Goal: Task Accomplishment & Management: Use online tool/utility

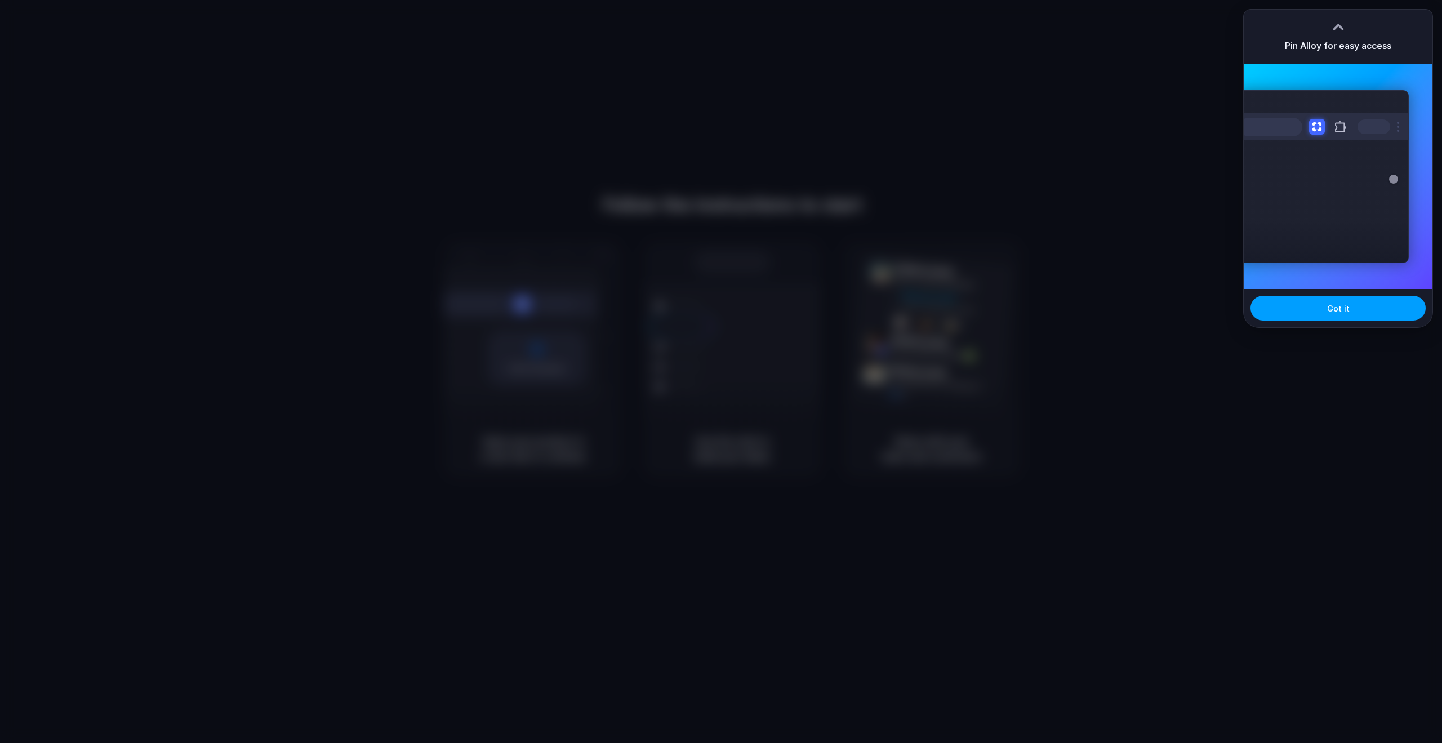
click at [1342, 318] on button "Got it" at bounding box center [1338, 308] width 175 height 25
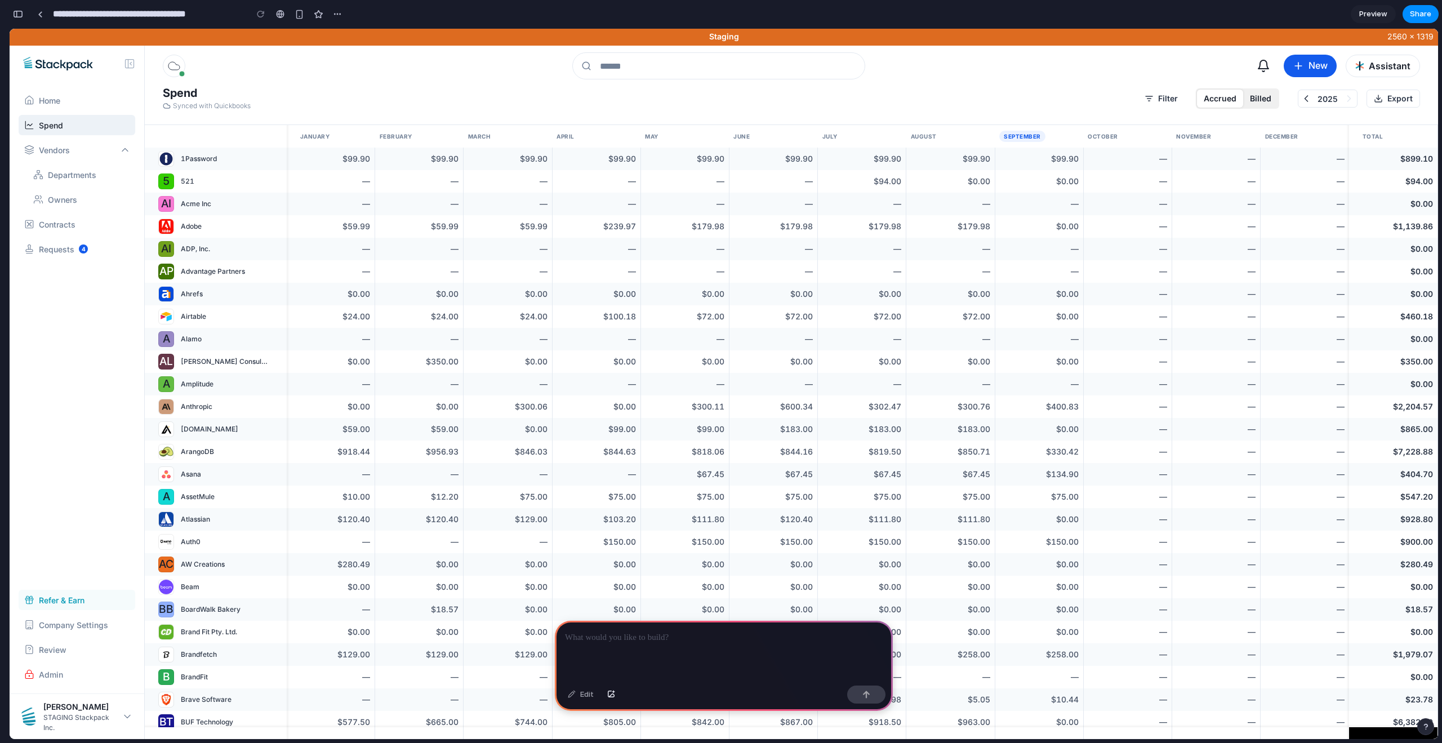
click at [65, 221] on p "Contracts" at bounding box center [57, 225] width 37 height 12
click at [82, 223] on div "Contracts" at bounding box center [77, 224] width 117 height 20
click at [269, 156] on icon "Quickview vendor" at bounding box center [266, 158] width 9 height 9
click at [265, 160] on icon "Quickview vendor" at bounding box center [266, 158] width 9 height 9
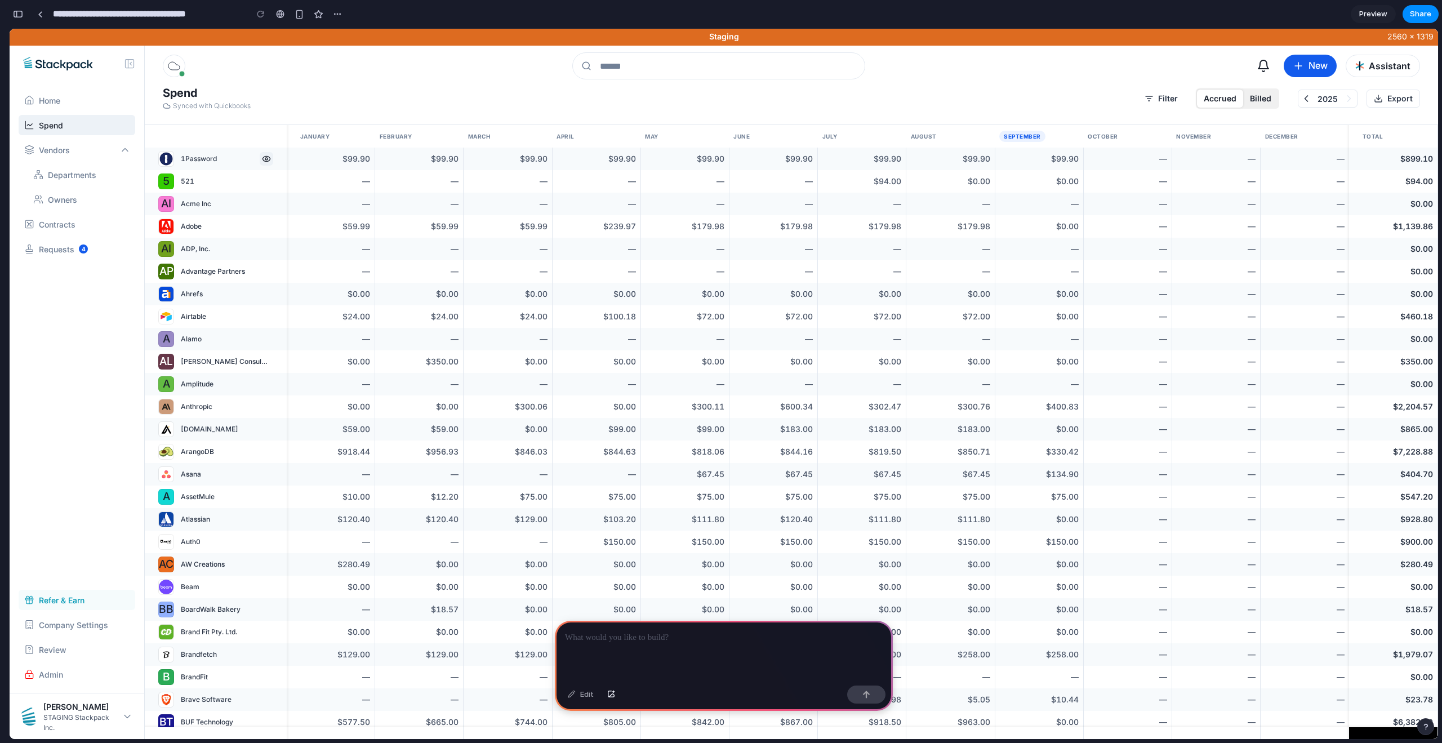
click at [265, 160] on icon "Quickview vendor" at bounding box center [266, 158] width 9 height 9
click at [1157, 95] on button "Filter" at bounding box center [1161, 99] width 51 height 18
click at [1163, 100] on button "Filter" at bounding box center [1161, 99] width 51 height 18
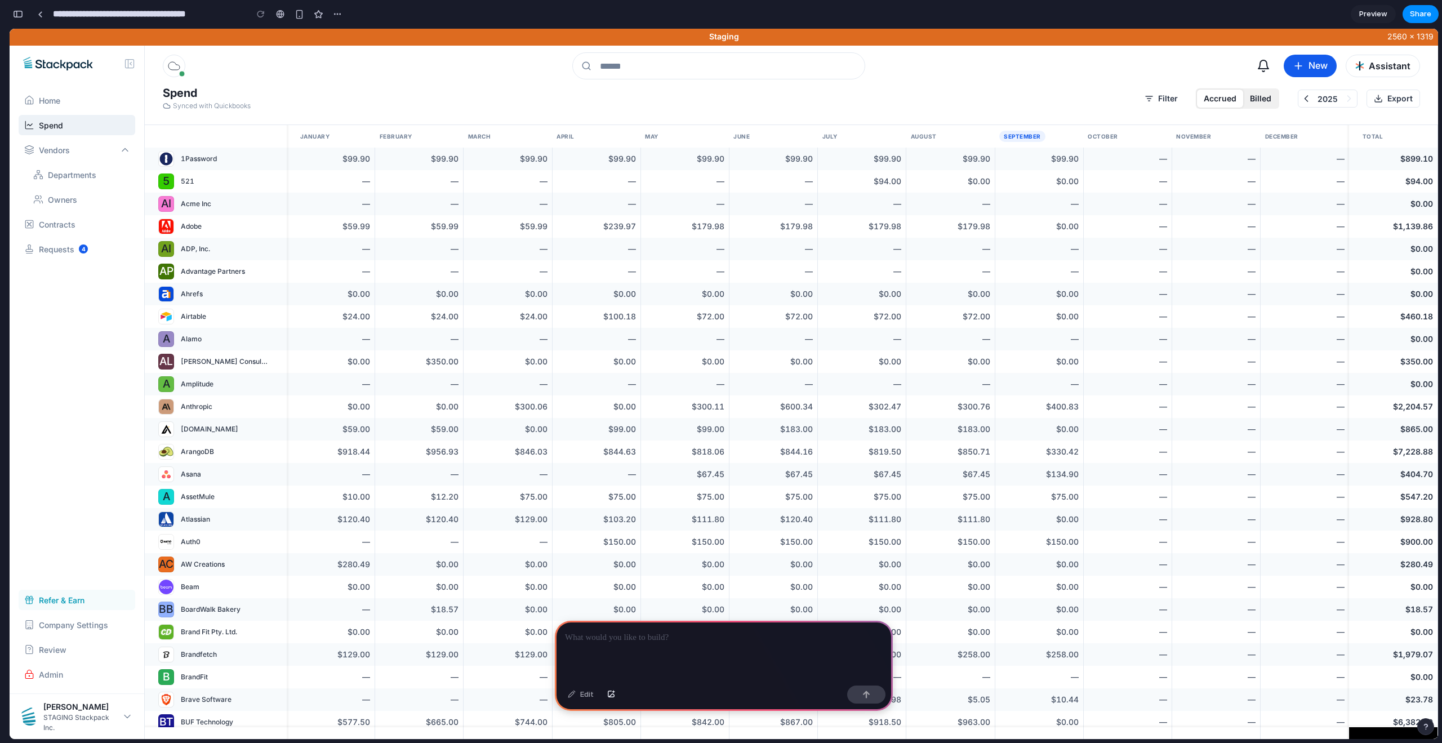
click at [1253, 101] on button "Billed" at bounding box center [1260, 99] width 35 height 18
click at [1258, 100] on button "Billed" at bounding box center [1260, 99] width 35 height 18
click at [1315, 100] on div "2025" at bounding box center [1328, 99] width 60 height 18
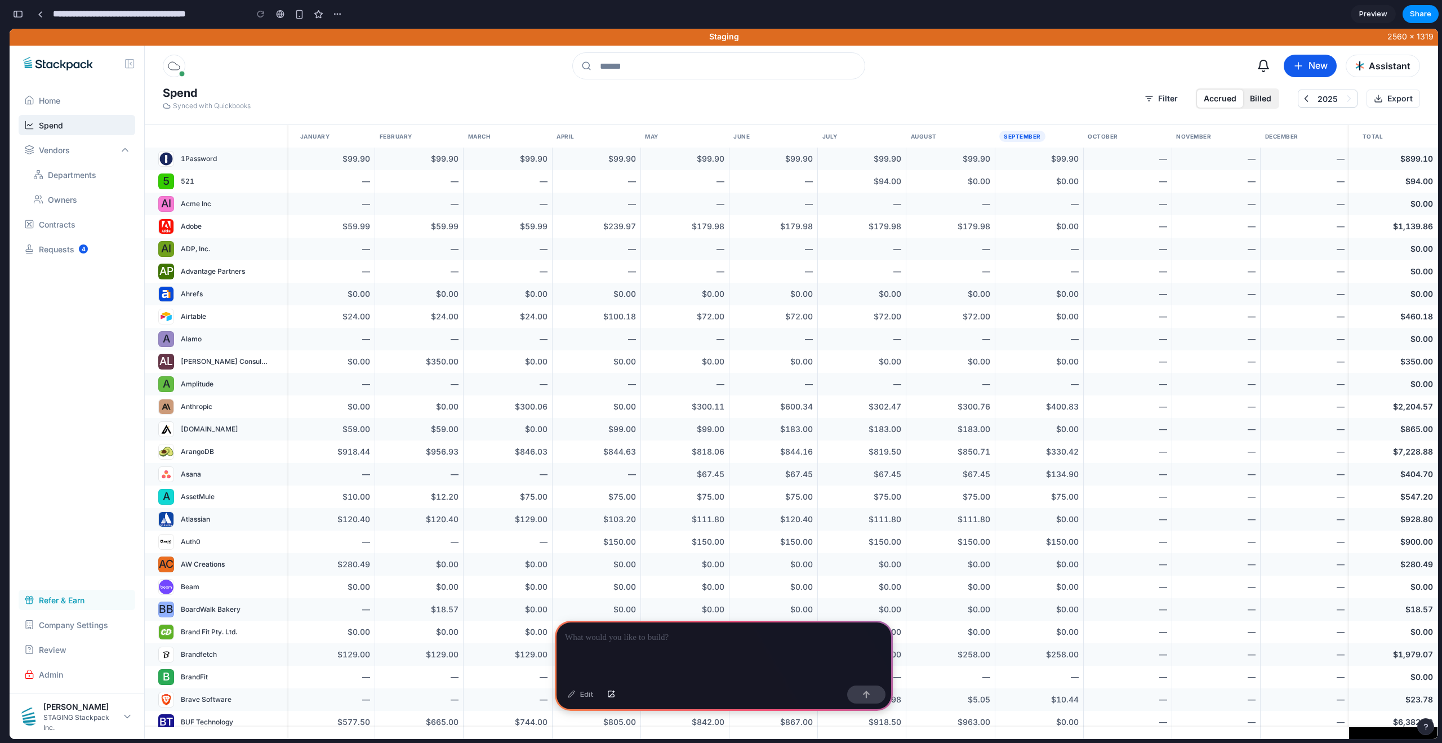
click at [1300, 98] on div "2025" at bounding box center [1328, 99] width 60 height 18
click at [1307, 97] on icon at bounding box center [1306, 98] width 11 height 11
click at [1191, 71] on div "Quickbooks Last sync: Sep 25, 2025 New Vendor Documents Department Assistant" at bounding box center [791, 66] width 1293 height 41
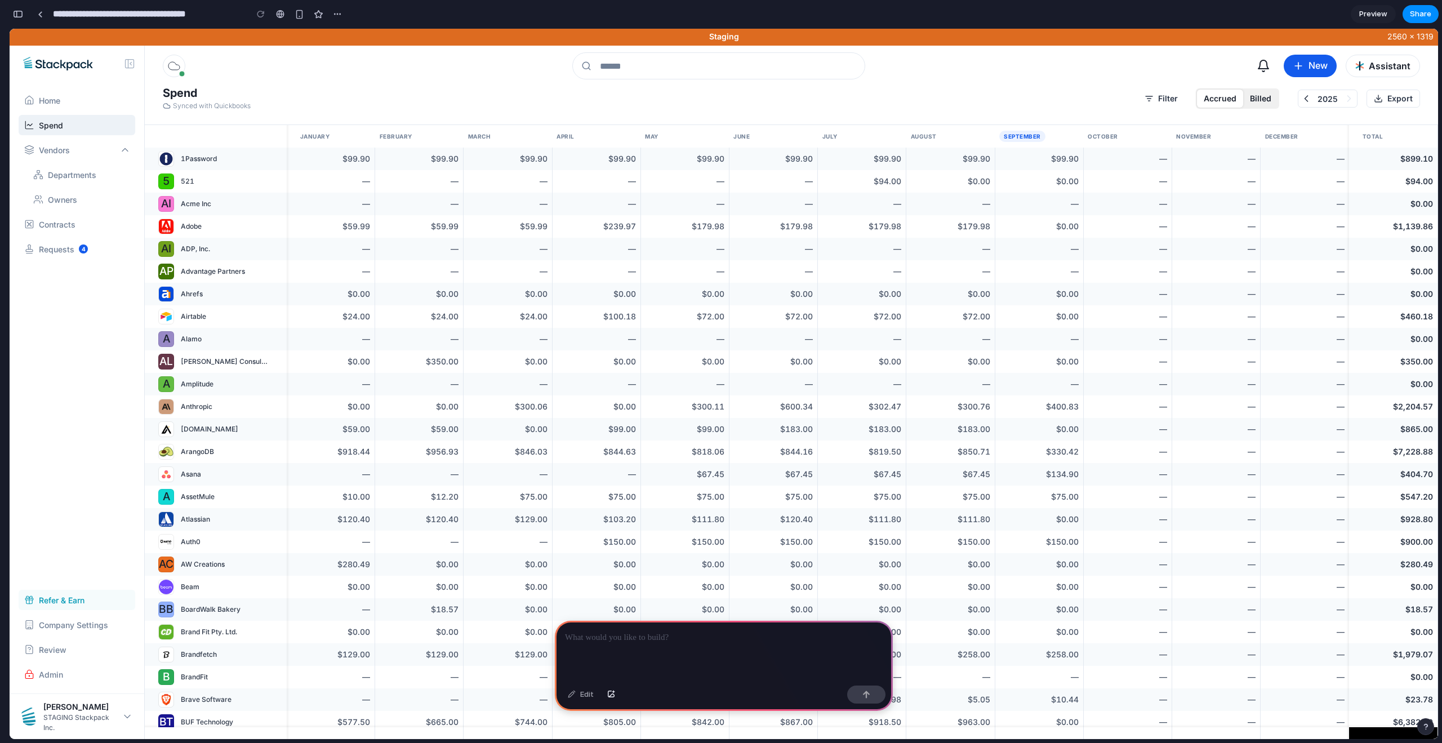
click at [638, 632] on p at bounding box center [724, 638] width 318 height 14
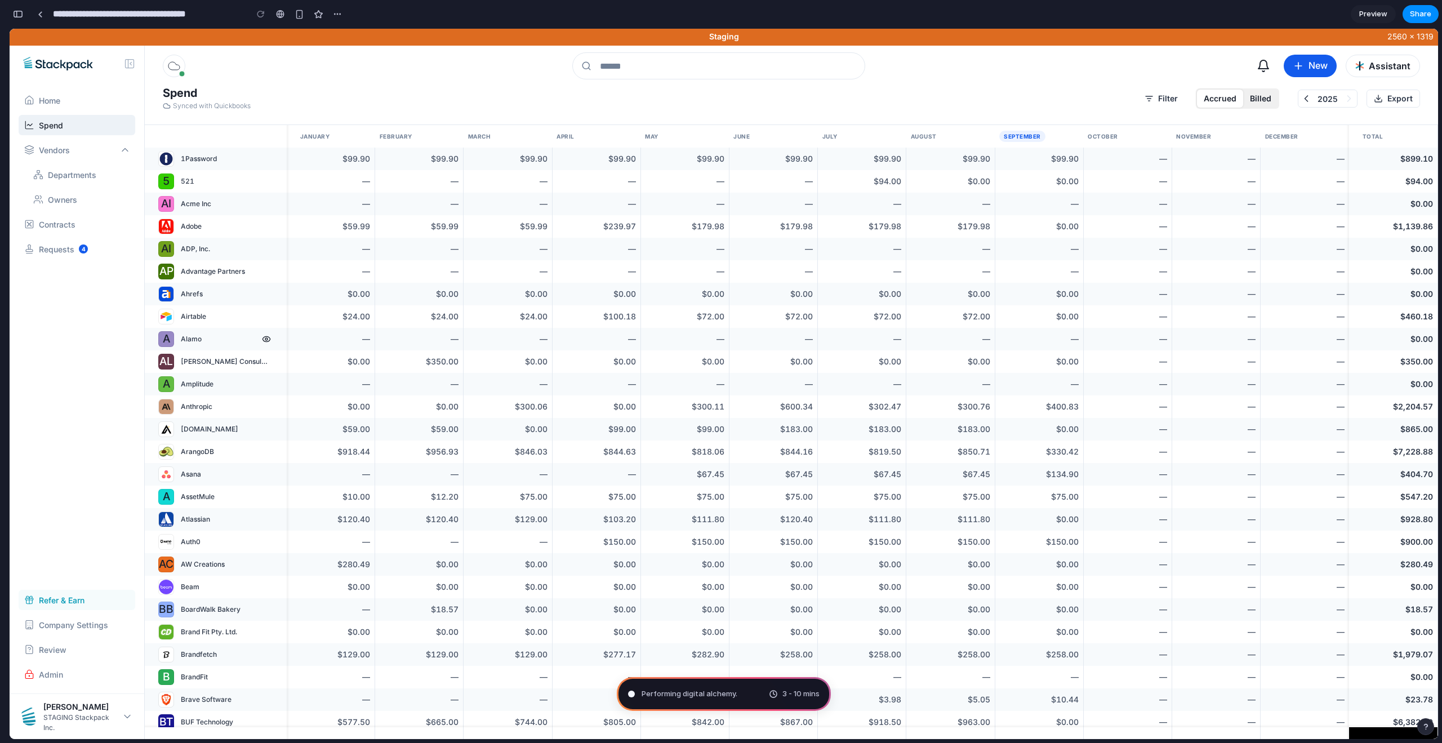
type input "**********"
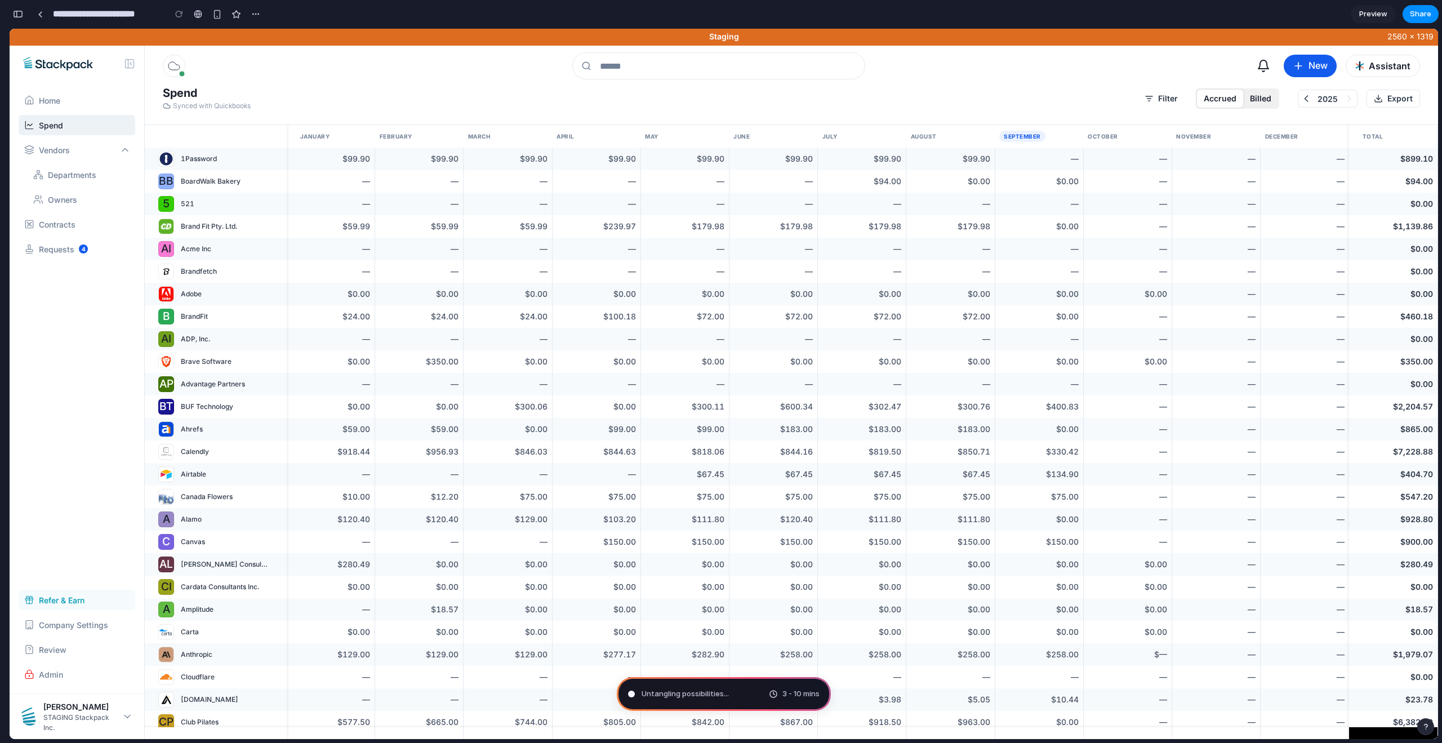
click at [18, 14] on div "button" at bounding box center [18, 14] width 10 height 8
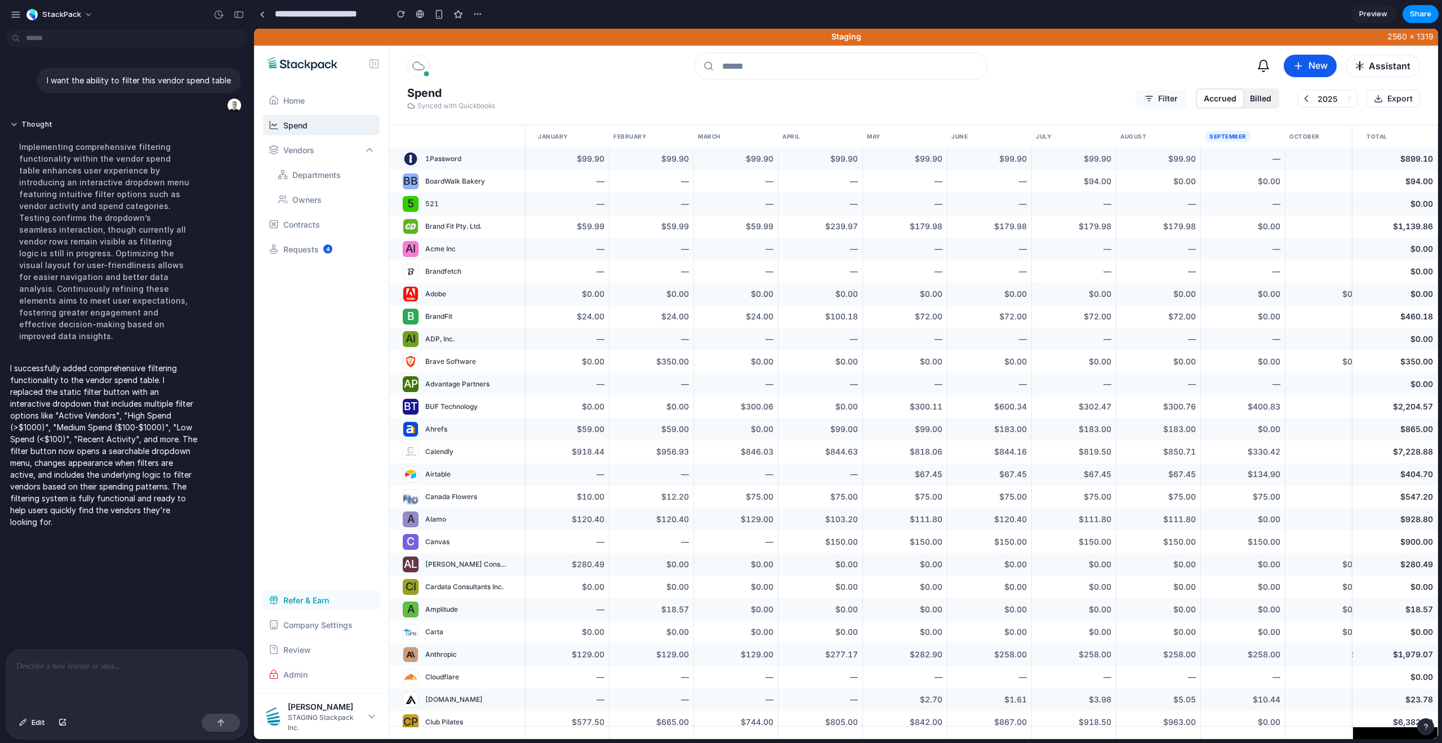
click at [1171, 97] on button "Filter" at bounding box center [1161, 99] width 51 height 18
click at [1179, 220] on span "High Spend (>$1000)" at bounding box center [1185, 218] width 80 height 12
click at [1165, 97] on button "Filter" at bounding box center [1161, 99] width 51 height 18
click at [1201, 217] on span "High Spend (>$1000)" at bounding box center [1185, 218] width 80 height 12
click at [1176, 96] on button "Filter" at bounding box center [1161, 99] width 51 height 18
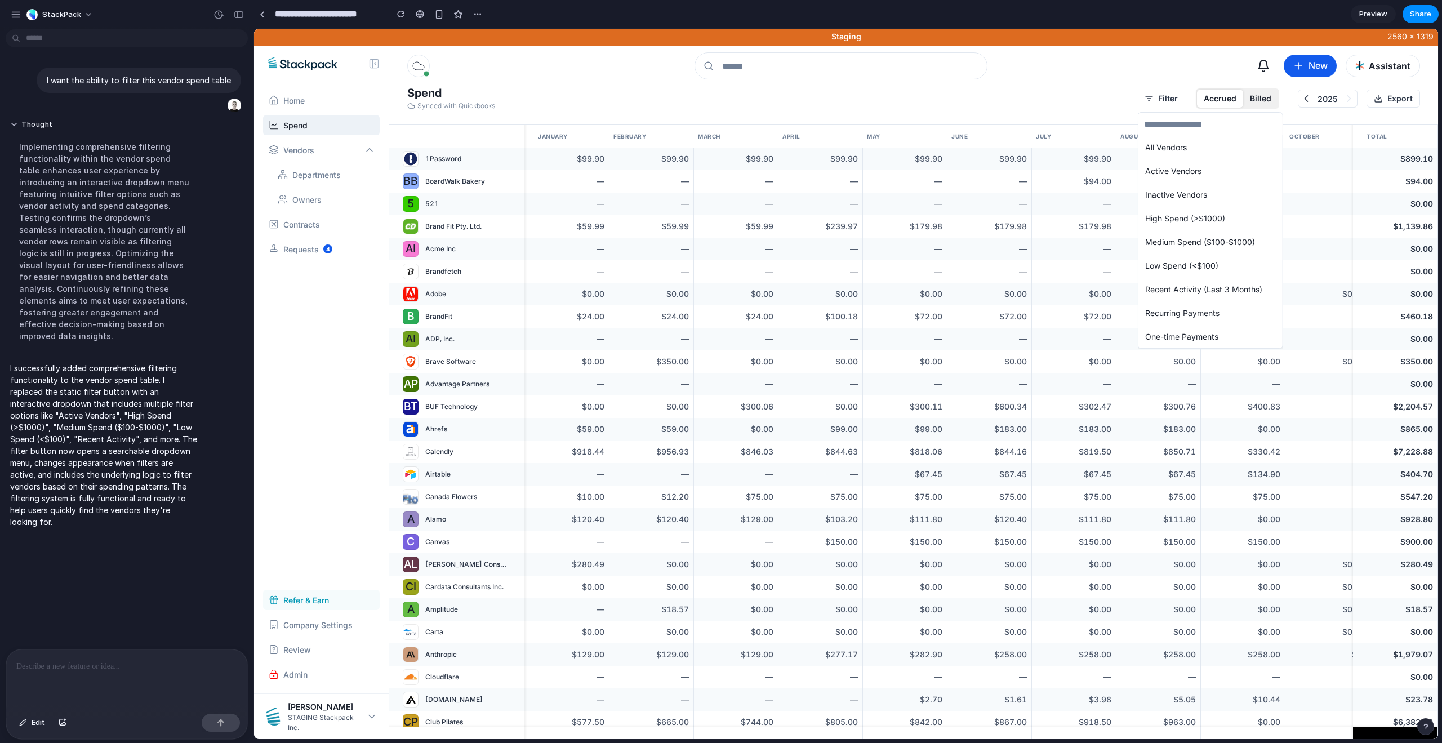
click at [1216, 216] on span "High Spend (>$1000)" at bounding box center [1185, 218] width 80 height 12
click at [53, 671] on div at bounding box center [126, 679] width 241 height 60
click at [1172, 101] on button "Filter" at bounding box center [1161, 99] width 51 height 18
click at [1177, 171] on span "Active Vendors" at bounding box center [1173, 171] width 56 height 12
click at [1165, 99] on button "Filter" at bounding box center [1161, 99] width 51 height 18
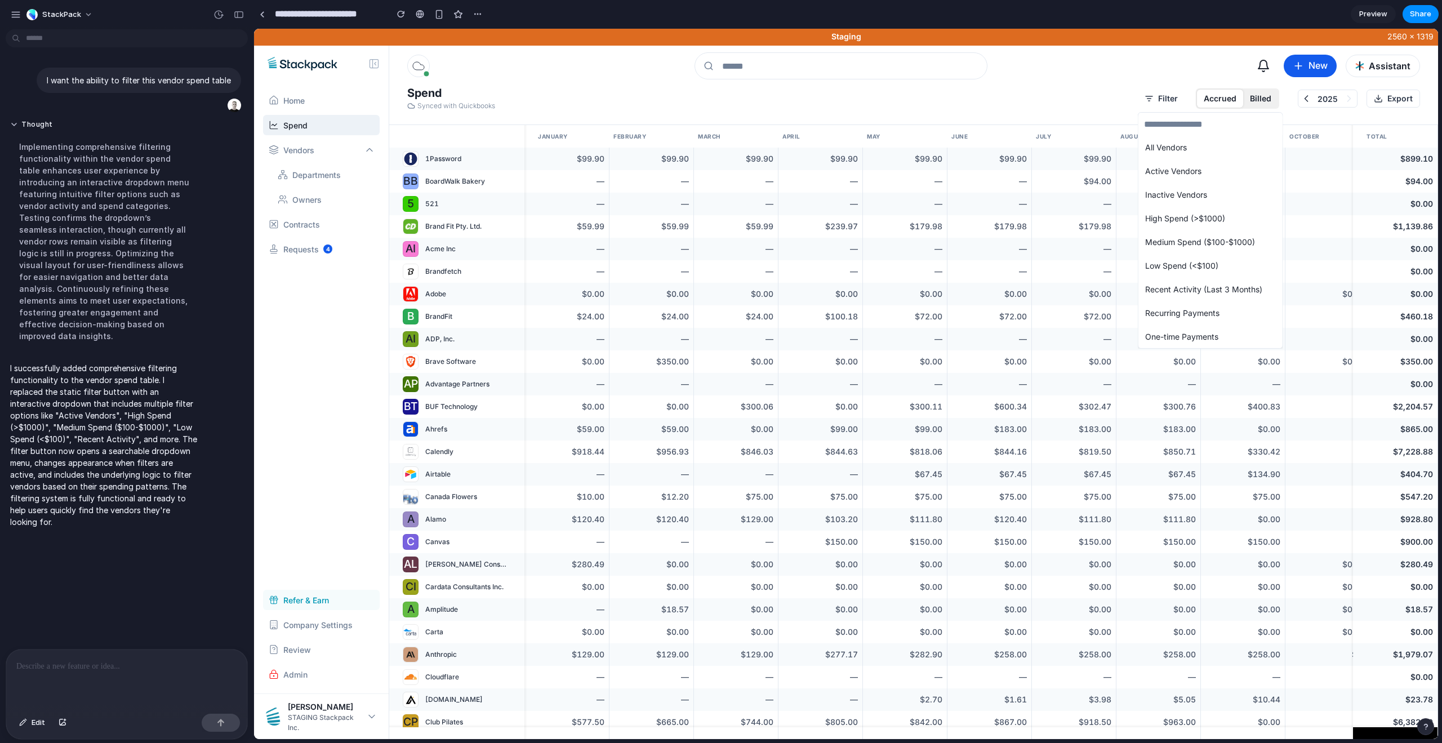
click at [1158, 335] on span "One-time Payments" at bounding box center [1181, 337] width 73 height 12
click at [1162, 100] on button "Filter" at bounding box center [1161, 99] width 51 height 18
click at [1263, 100] on div "All Vendors Active Vendors Inactive Vendors High Spend (>$1000) Medium Spend ($…" at bounding box center [846, 384] width 1184 height 710
click at [1263, 100] on button "Billed" at bounding box center [1260, 99] width 35 height 18
click at [1261, 100] on button "Billed" at bounding box center [1260, 99] width 35 height 18
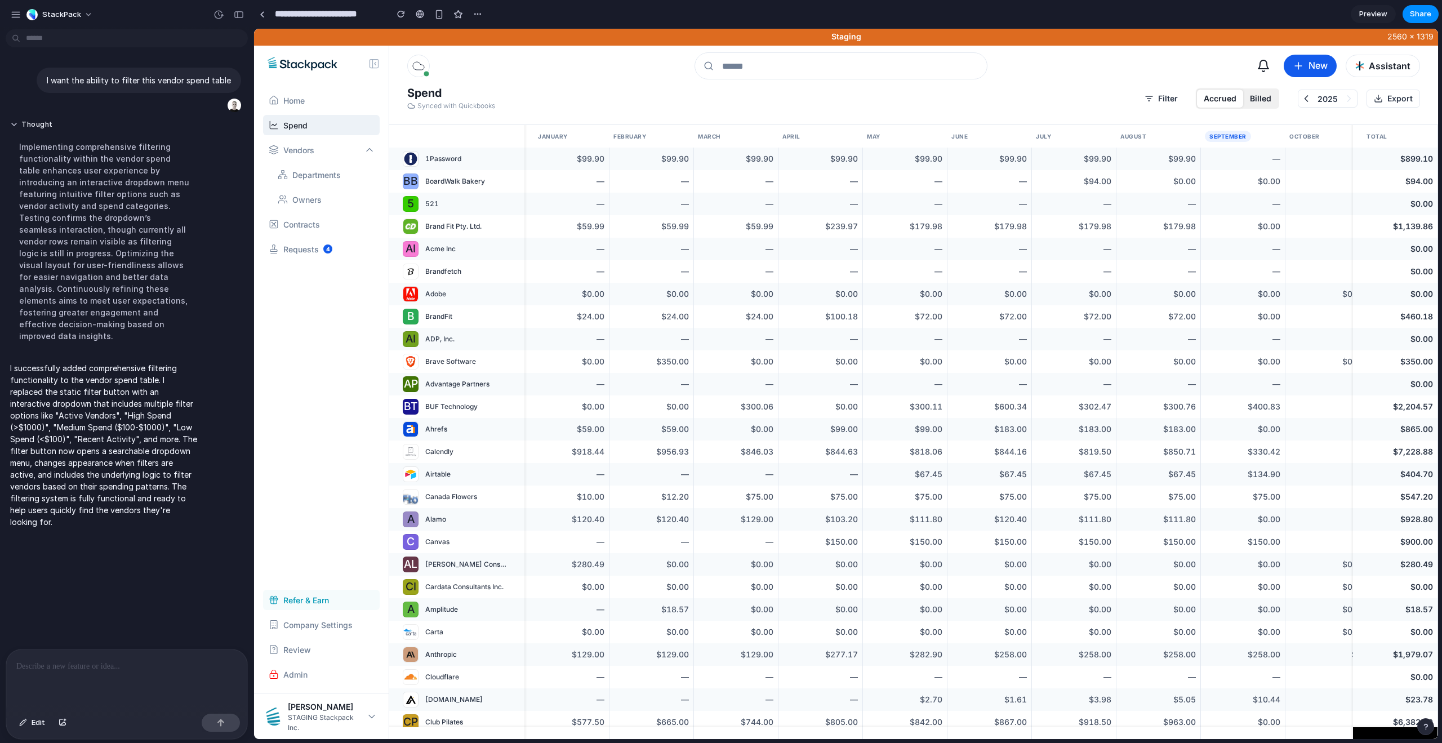
click at [1261, 100] on button "Billed" at bounding box center [1260, 99] width 35 height 18
drag, startPoint x: 1261, startPoint y: 100, endPoint x: 1159, endPoint y: 93, distance: 101.7
click at [1259, 100] on button "Billed" at bounding box center [1260, 99] width 35 height 18
click at [1158, 98] on button "Filter" at bounding box center [1161, 99] width 51 height 18
click at [1161, 243] on span "Medium Spend ($100-$1000)" at bounding box center [1200, 242] width 110 height 12
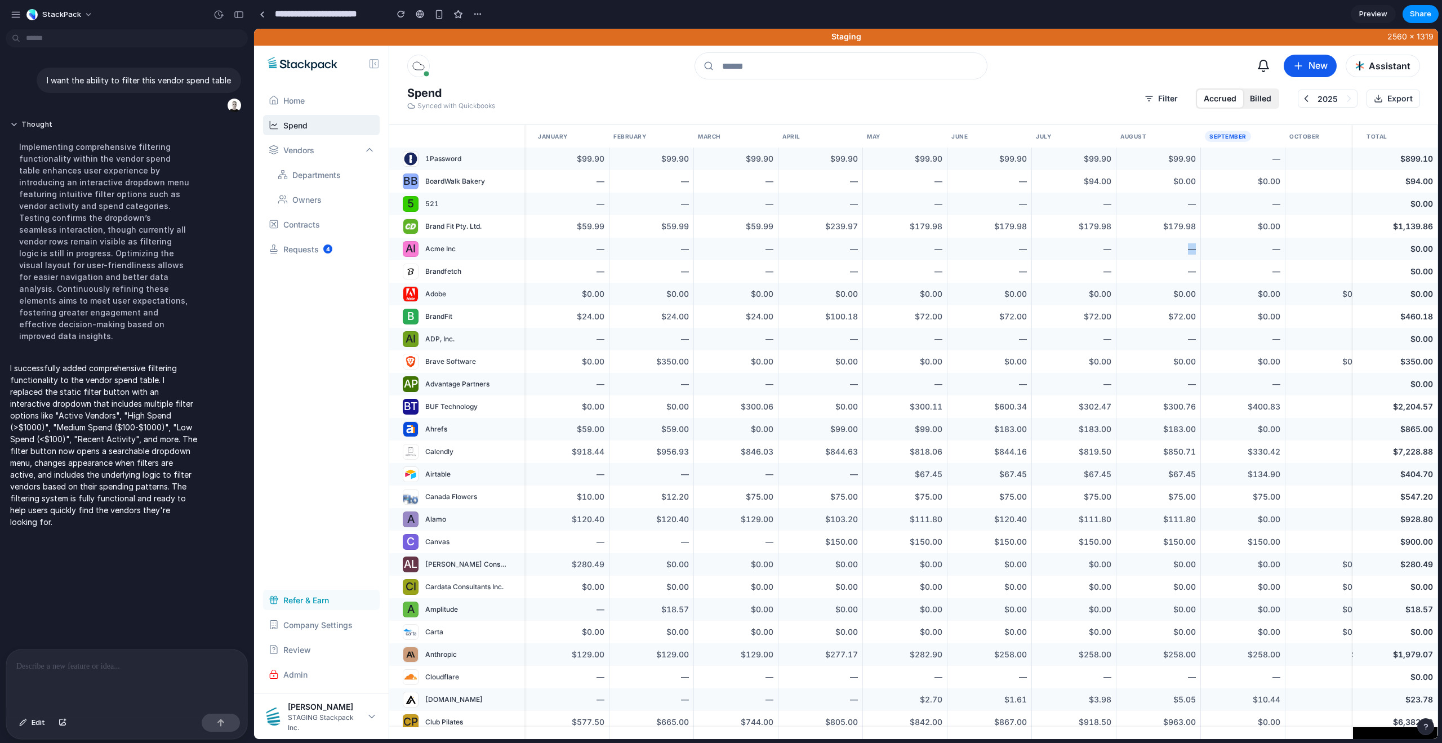
click at [1161, 243] on p "—" at bounding box center [1158, 248] width 75 height 11
click at [83, 668] on p at bounding box center [126, 667] width 221 height 14
